Goal: Navigation & Orientation: Find specific page/section

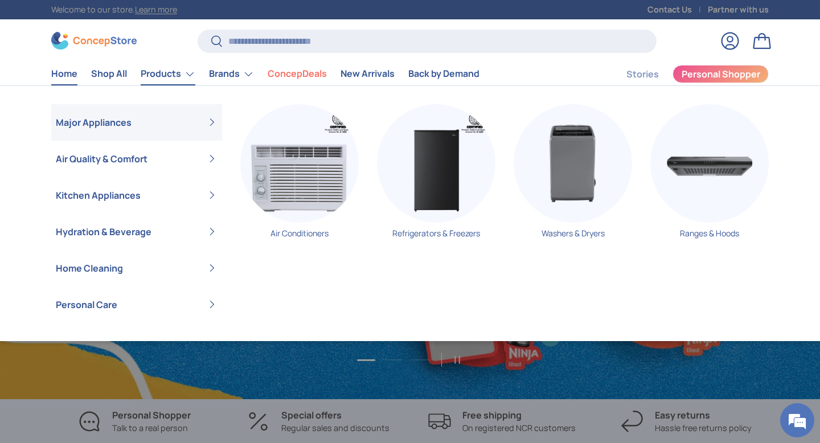
scroll to position [0, 820]
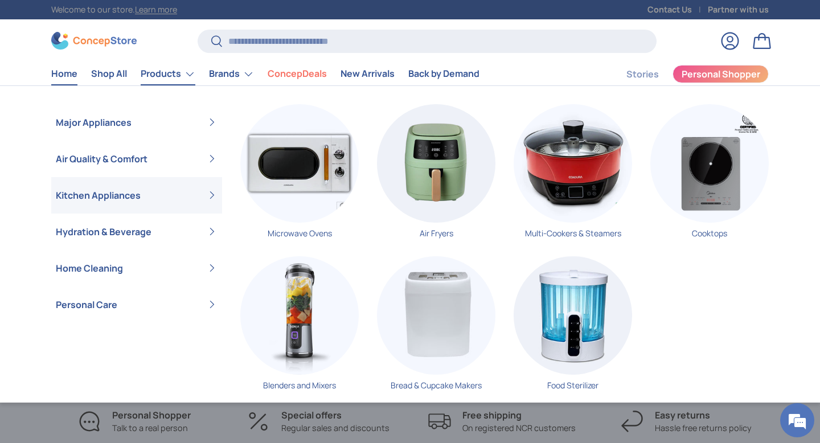
click at [211, 196] on link "Kitchen Appliances" at bounding box center [137, 195] width 162 height 36
click at [702, 186] on img "Primary" at bounding box center [710, 163] width 118 height 118
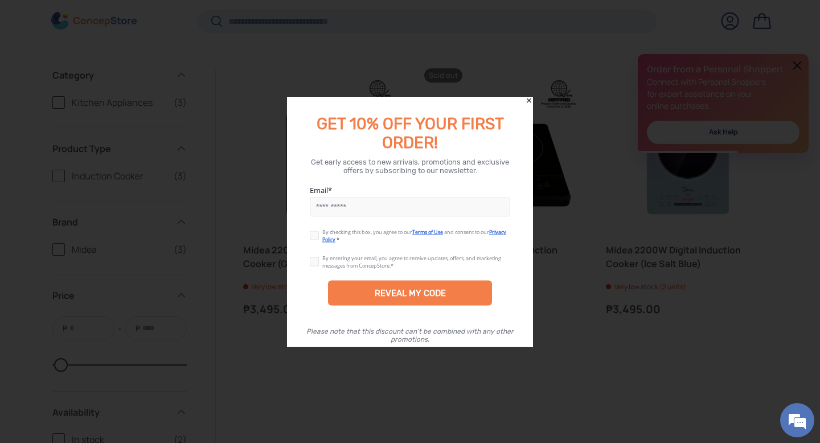
click at [528, 102] on icon "Close" at bounding box center [529, 100] width 5 height 5
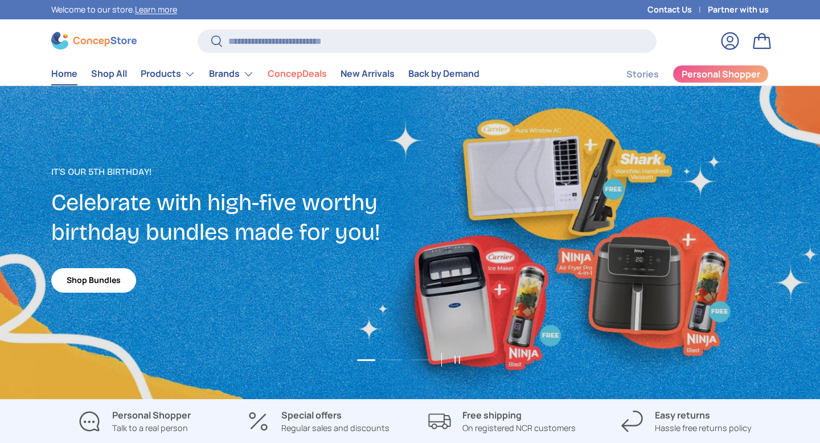
scroll to position [2946, 4657]
click at [381, 73] on link "New Arrivals" at bounding box center [368, 74] width 54 height 22
